Goal: Book appointment/travel/reservation

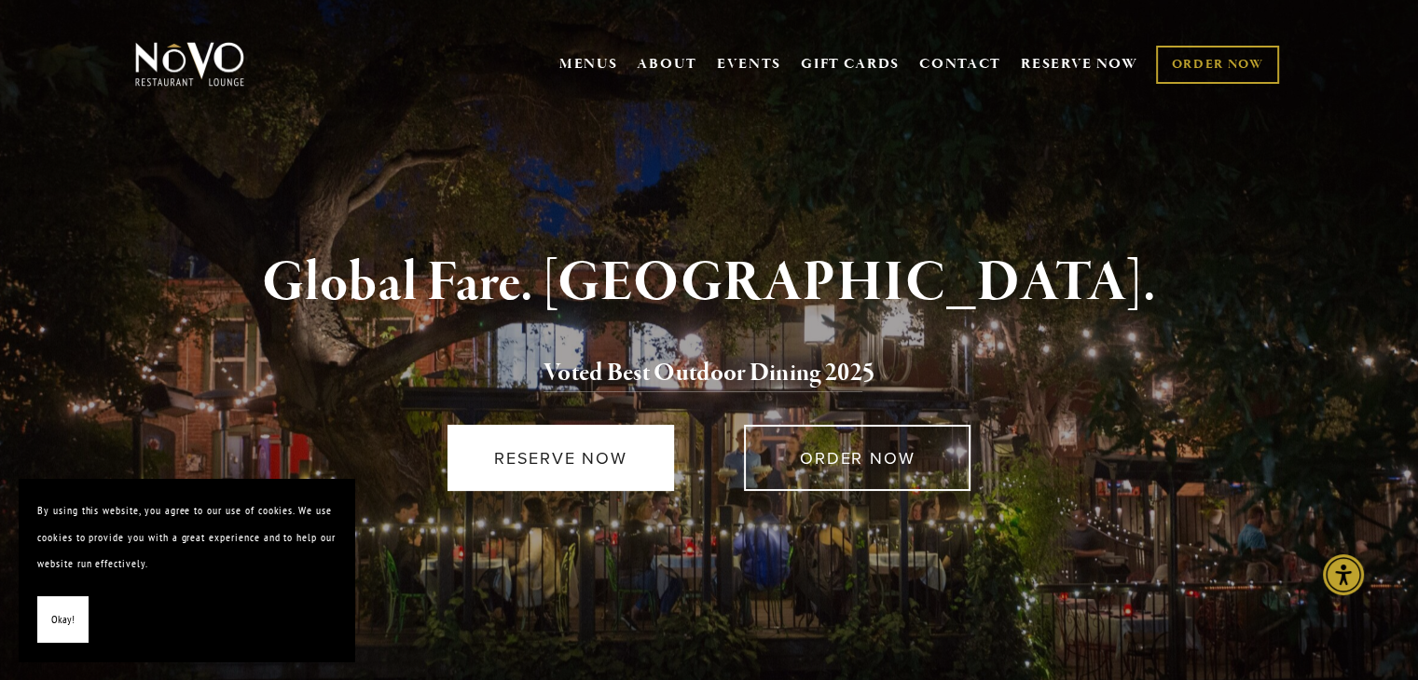
click at [557, 450] on link "RESERVE NOW" at bounding box center [560, 458] width 227 height 66
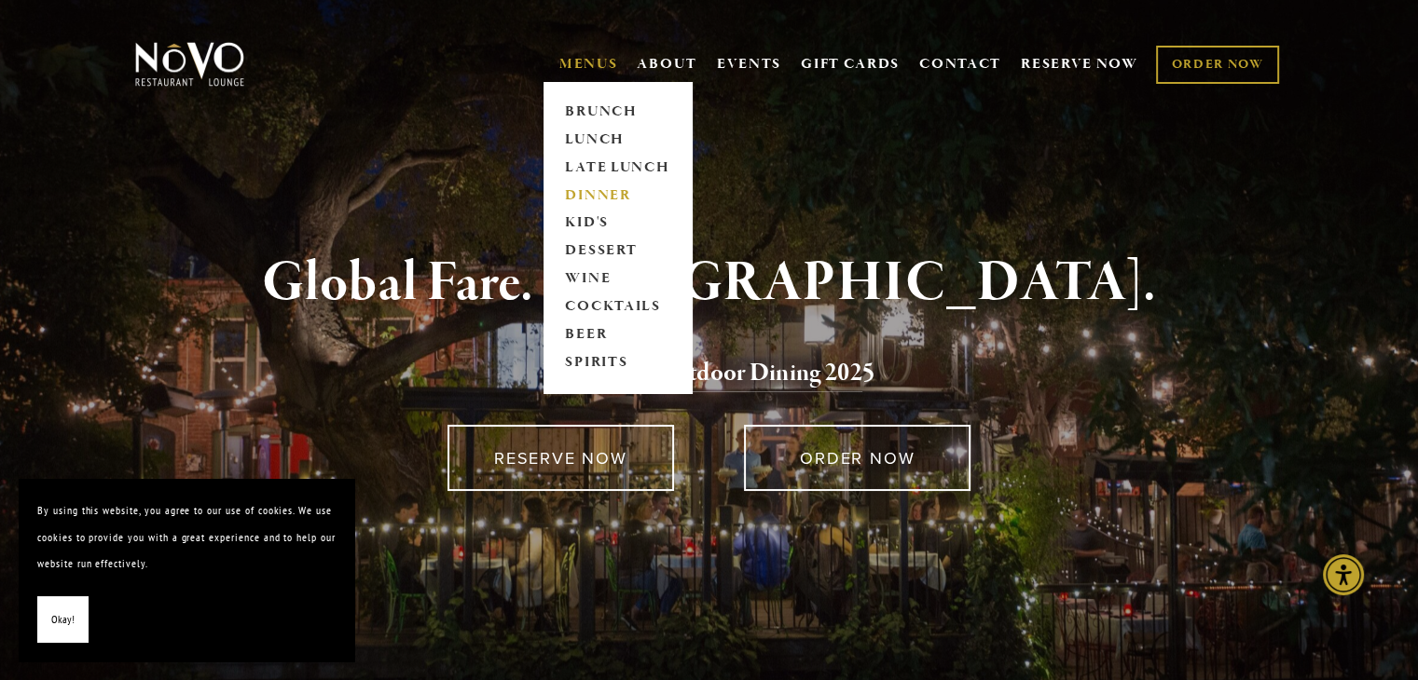
click at [589, 193] on link "DINNER" at bounding box center [617, 196] width 117 height 28
